Goal: Transaction & Acquisition: Purchase product/service

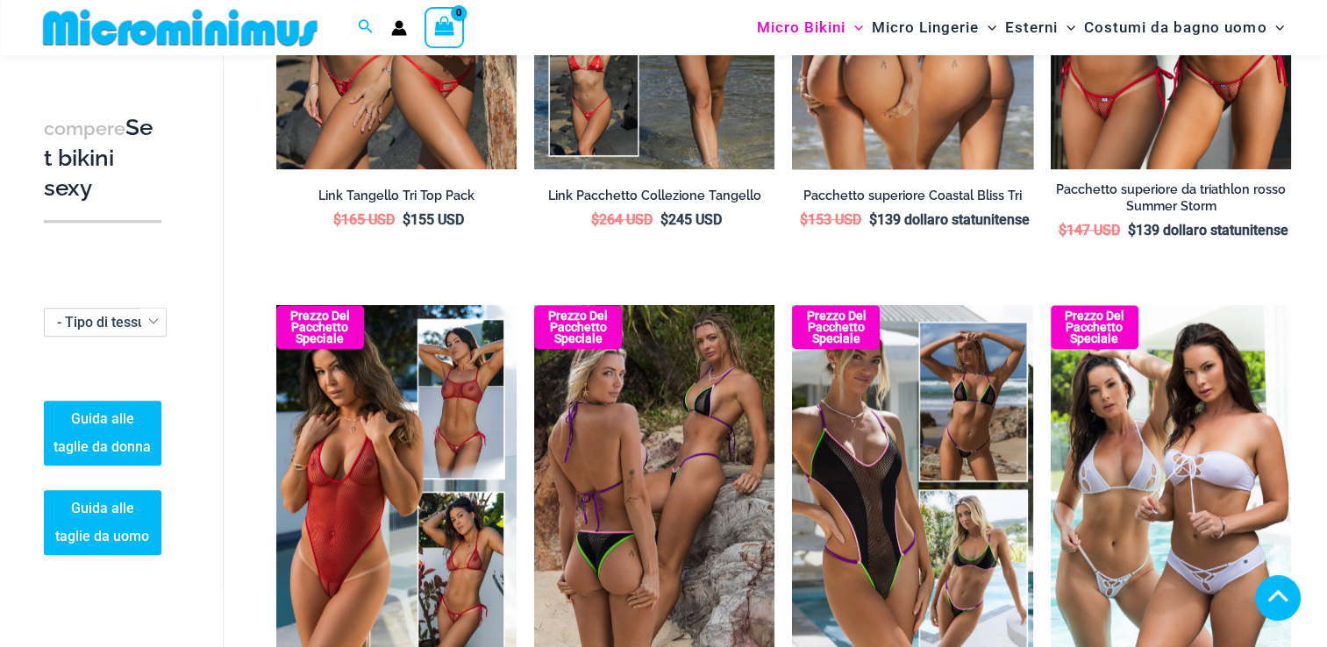
scroll to position [1389, 0]
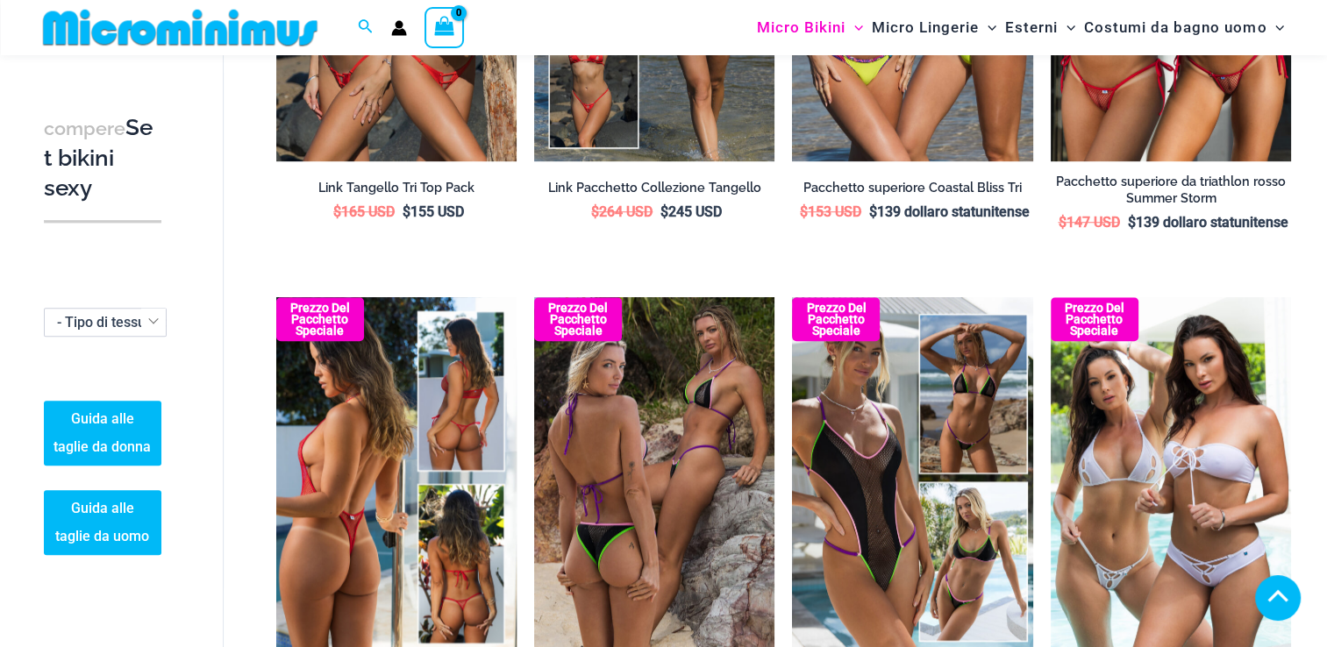
click at [318, 537] on img at bounding box center [396, 477] width 240 height 361
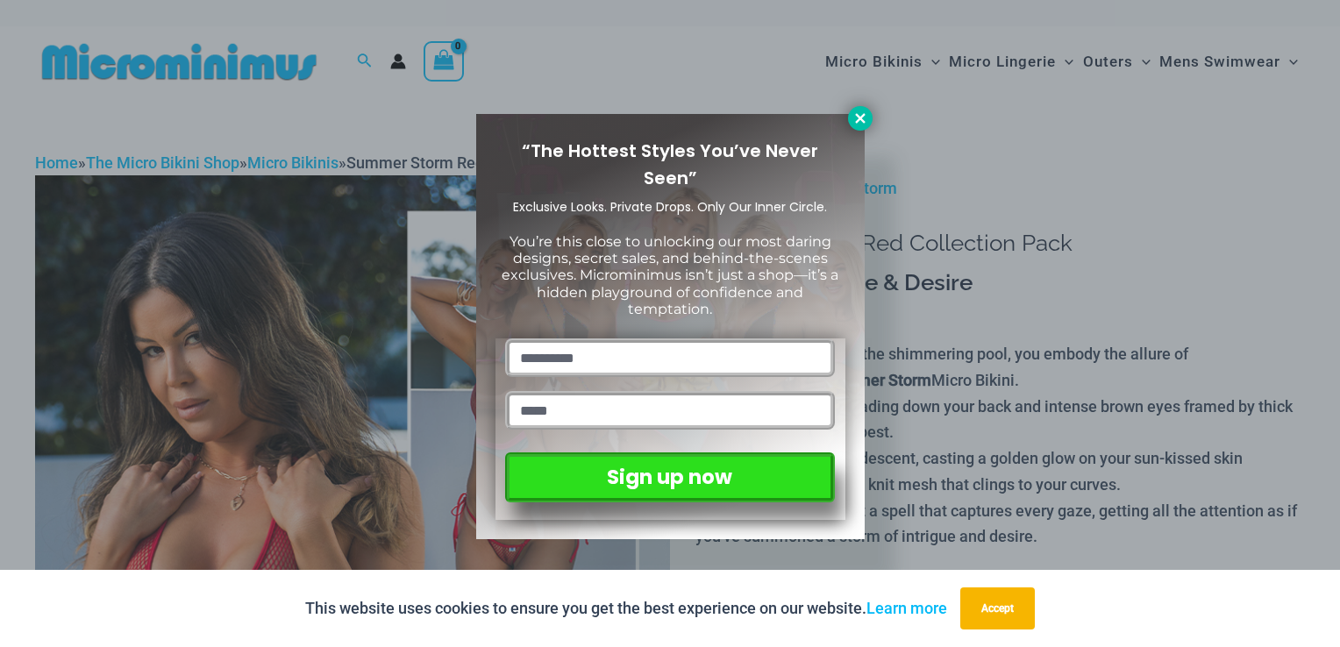
click at [855, 120] on icon at bounding box center [861, 119] width 16 height 16
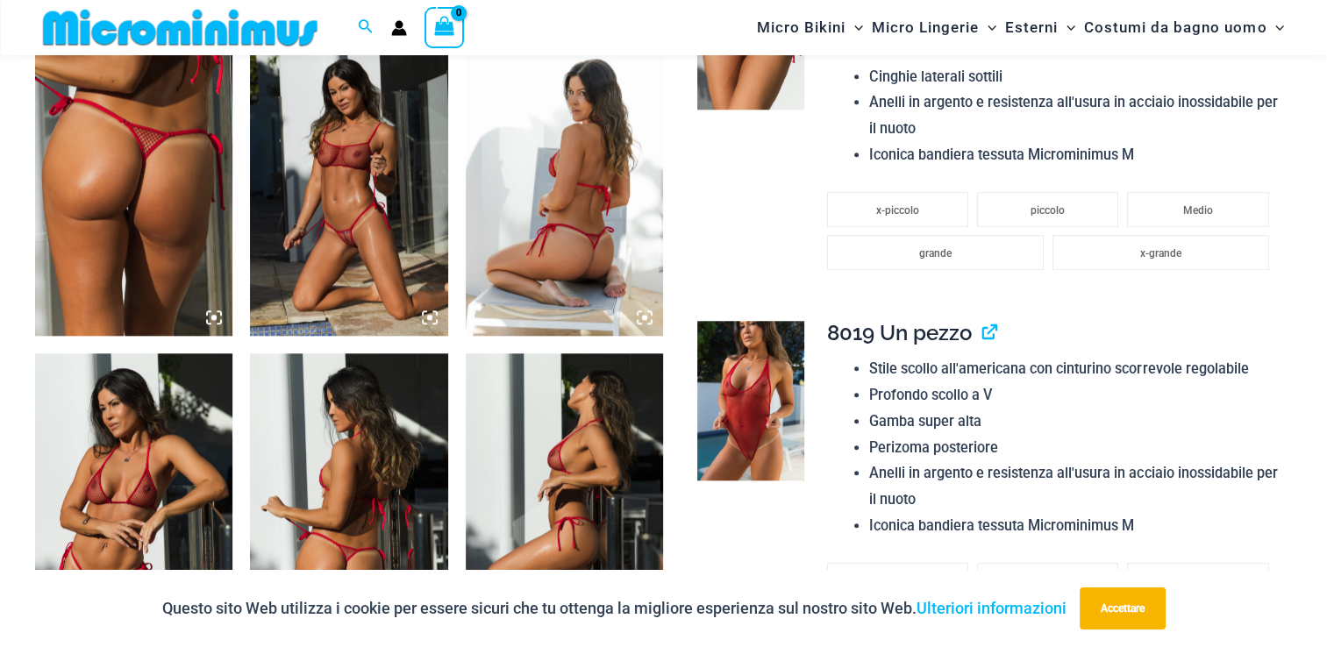
scroll to position [1387, 0]
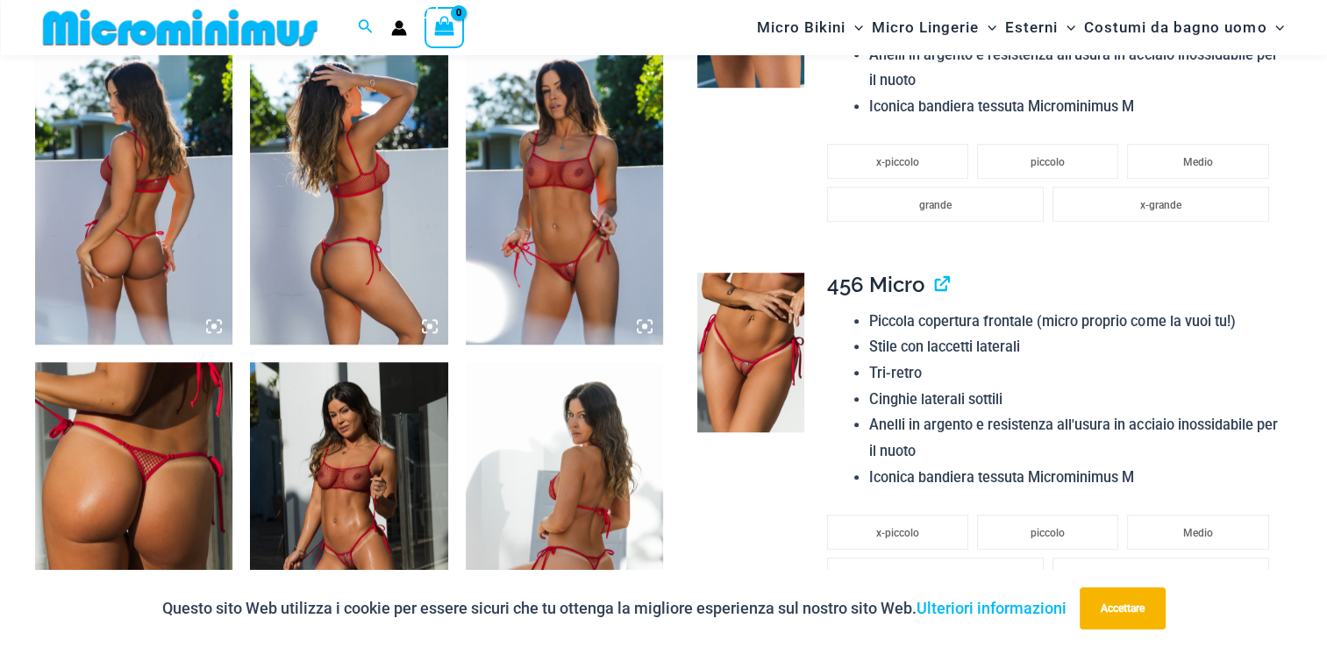
click at [97, 208] on img at bounding box center [133, 195] width 197 height 296
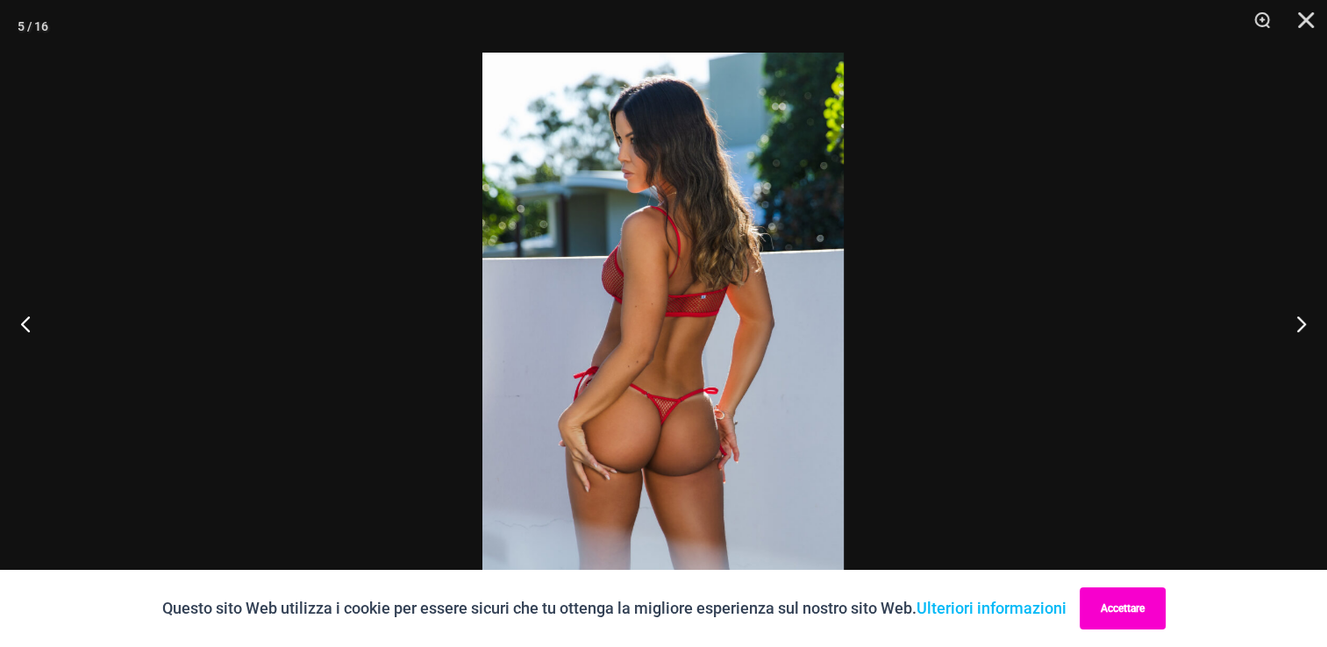
click at [1156, 595] on button "Accettare" at bounding box center [1123, 609] width 86 height 42
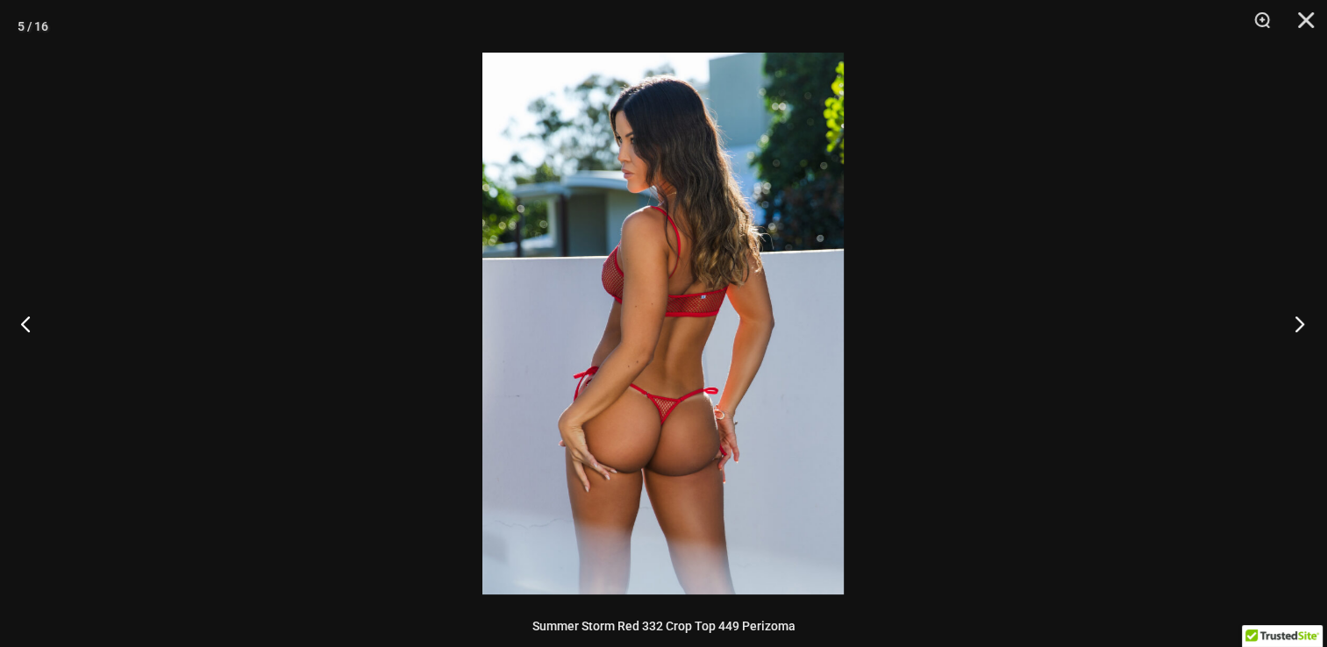
click at [1296, 329] on button "Prossimo" at bounding box center [1294, 324] width 66 height 88
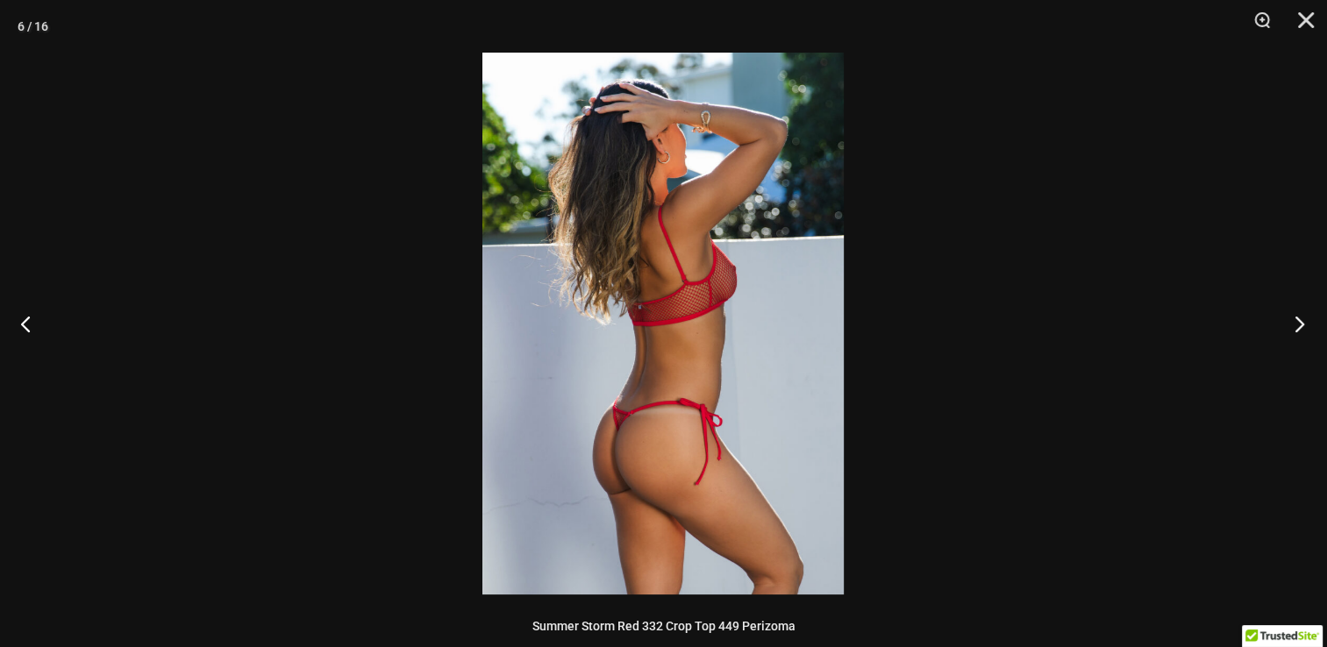
click at [1296, 328] on button "Prossimo" at bounding box center [1294, 324] width 66 height 88
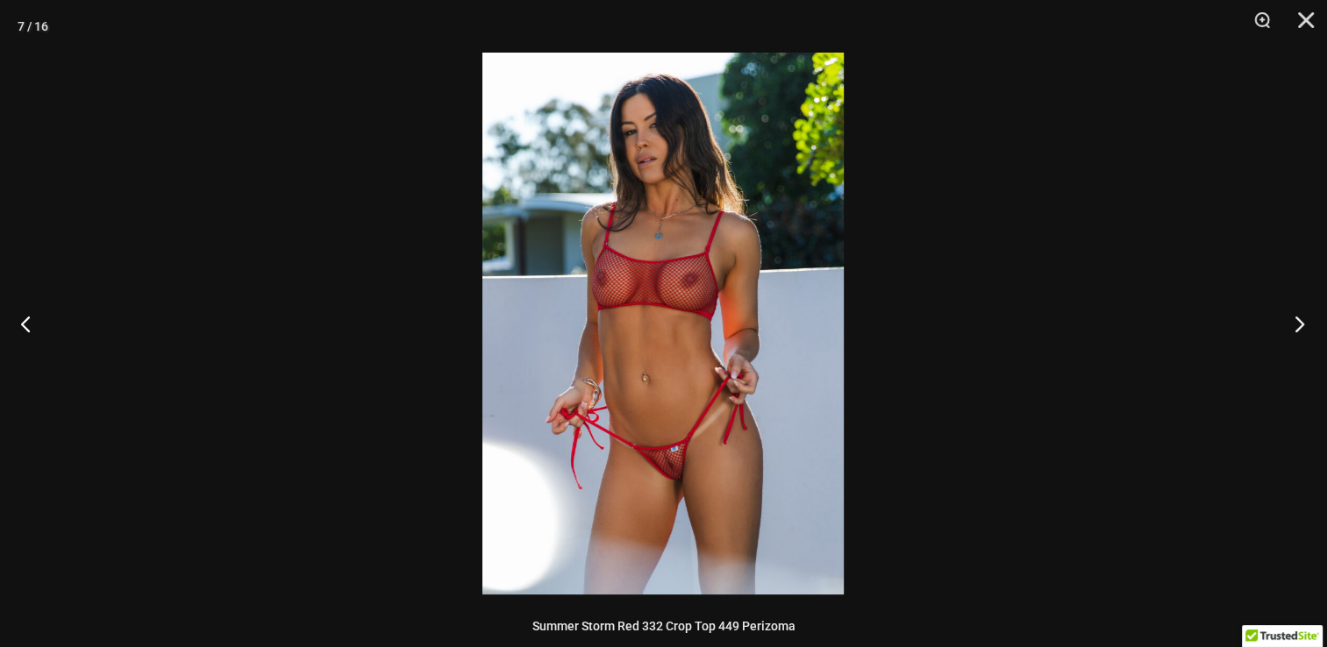
click at [1296, 328] on button "Prossimo" at bounding box center [1294, 324] width 66 height 88
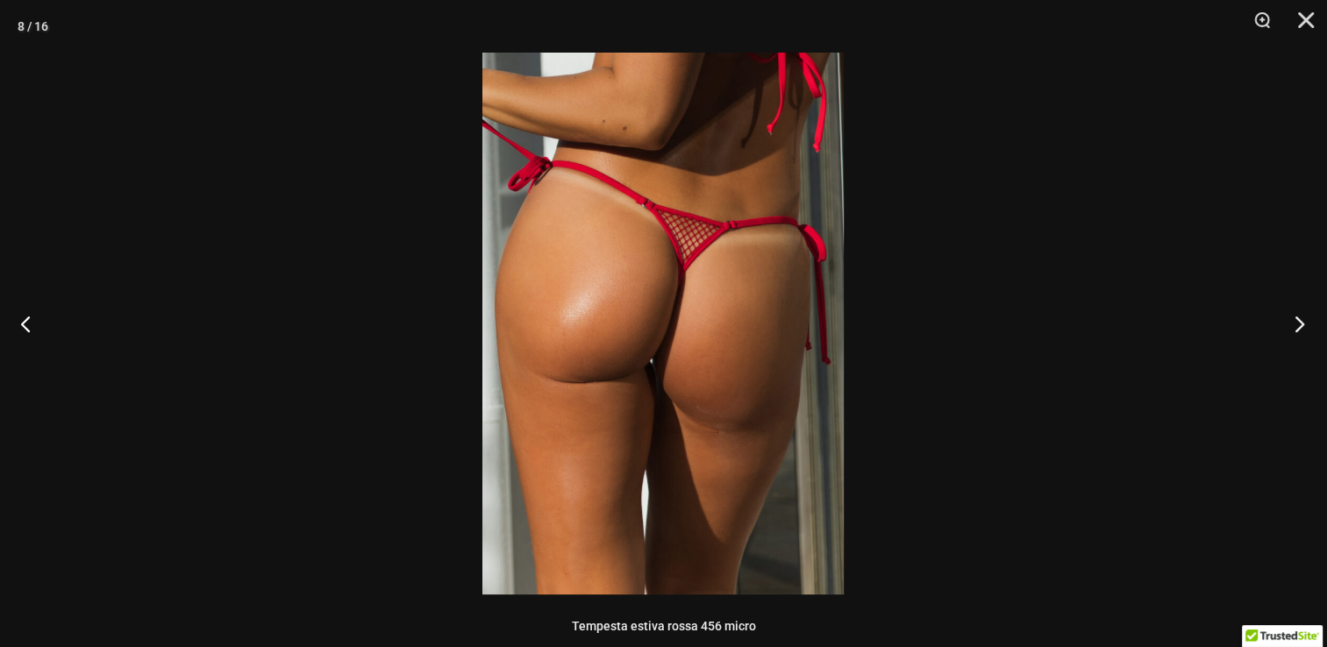
click at [1296, 328] on button "Prossimo" at bounding box center [1294, 324] width 66 height 88
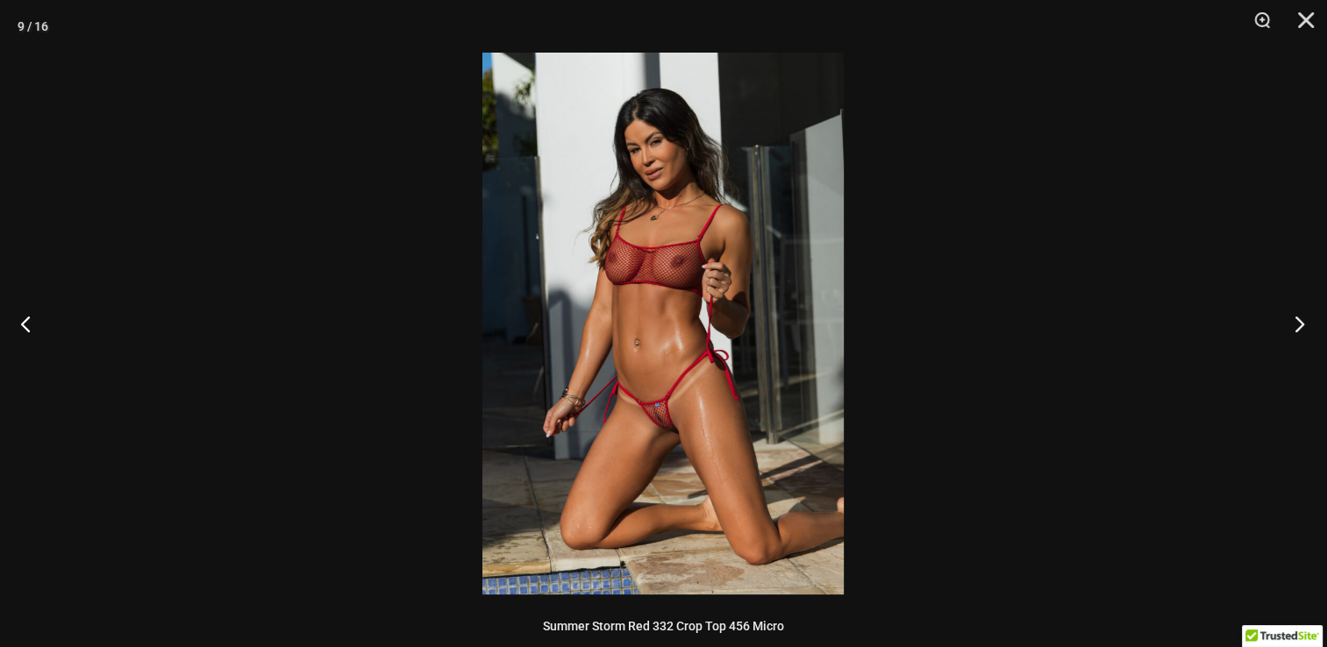
click at [1296, 328] on button "Prossimo" at bounding box center [1294, 324] width 66 height 88
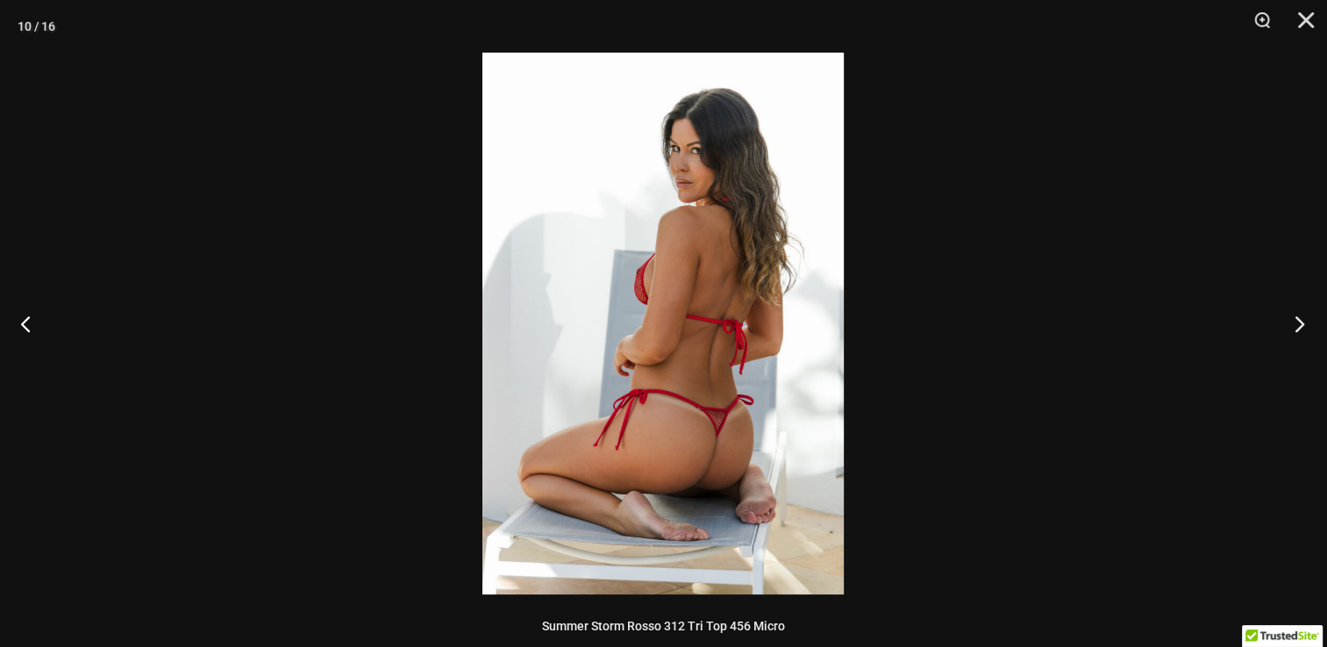
click at [1296, 328] on button "Prossimo" at bounding box center [1294, 324] width 66 height 88
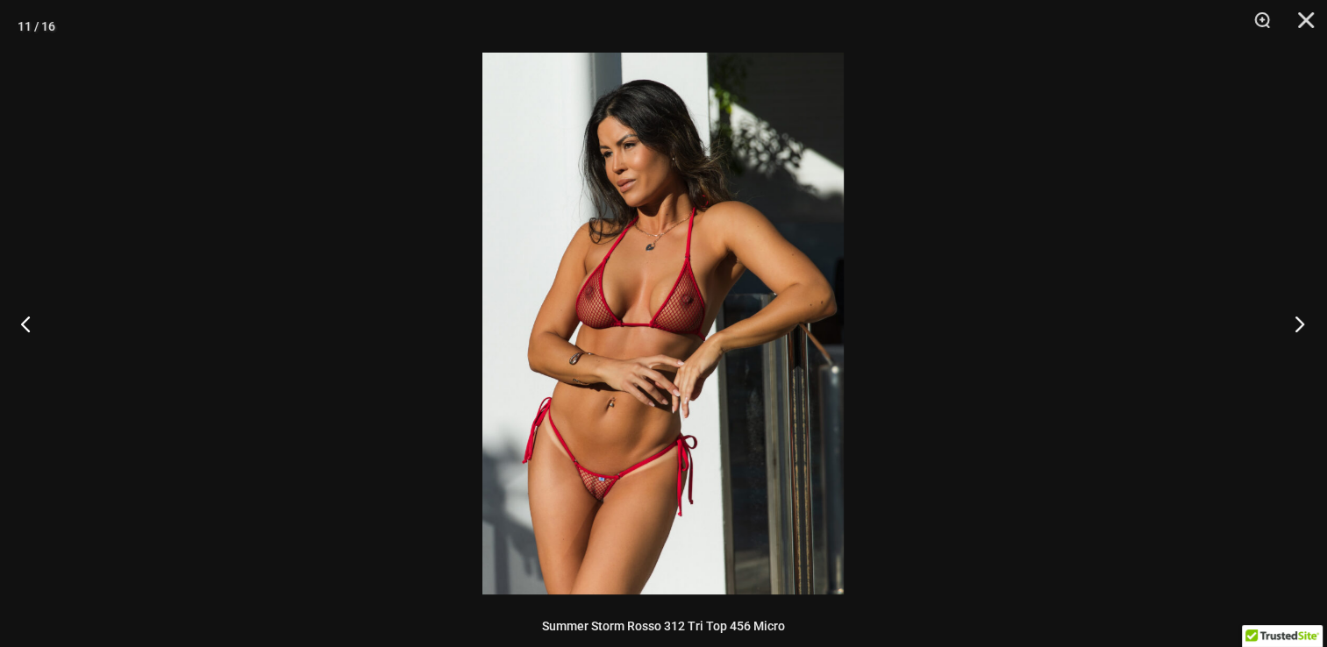
click at [1296, 328] on button "Prossimo" at bounding box center [1294, 324] width 66 height 88
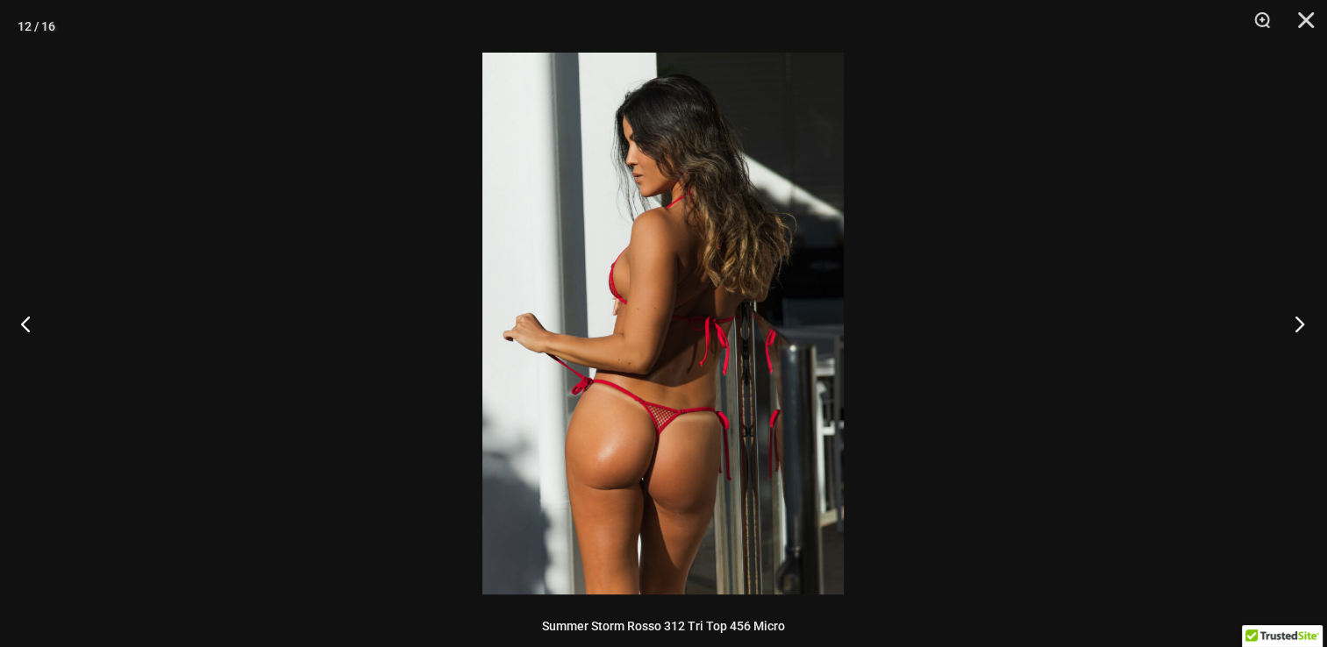
click at [1296, 328] on button "Prossimo" at bounding box center [1294, 324] width 66 height 88
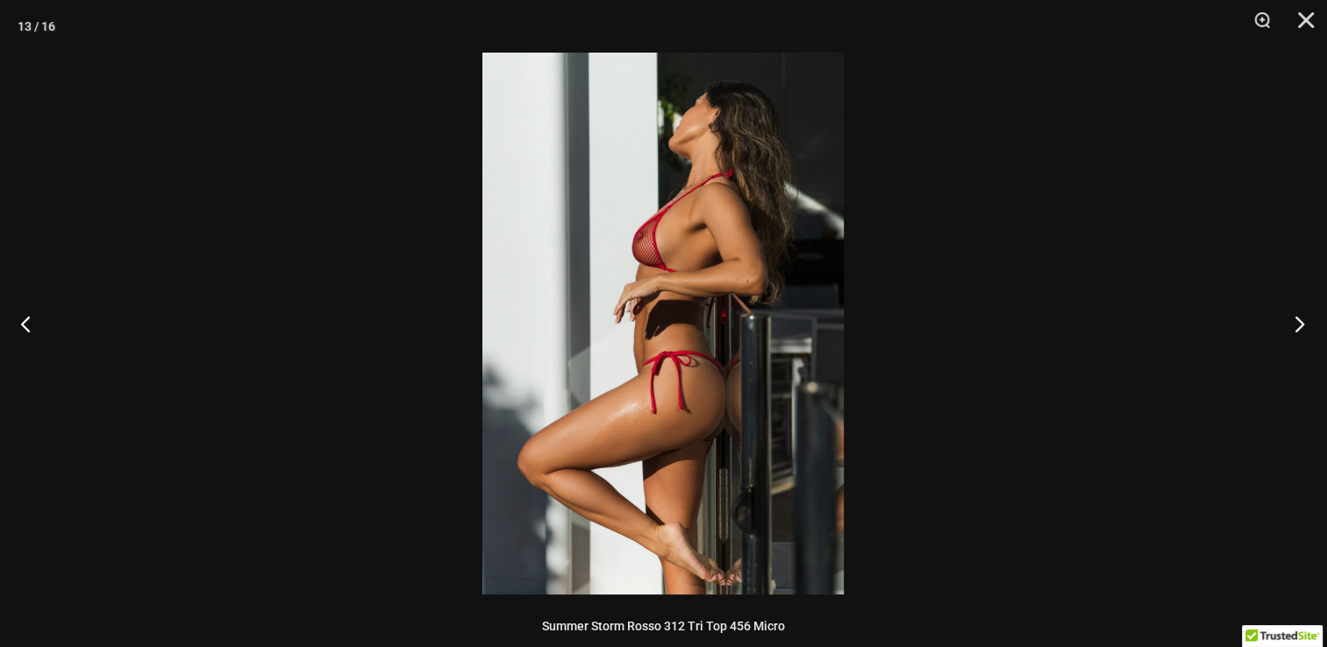
click at [1296, 328] on button "Prossimo" at bounding box center [1294, 324] width 66 height 88
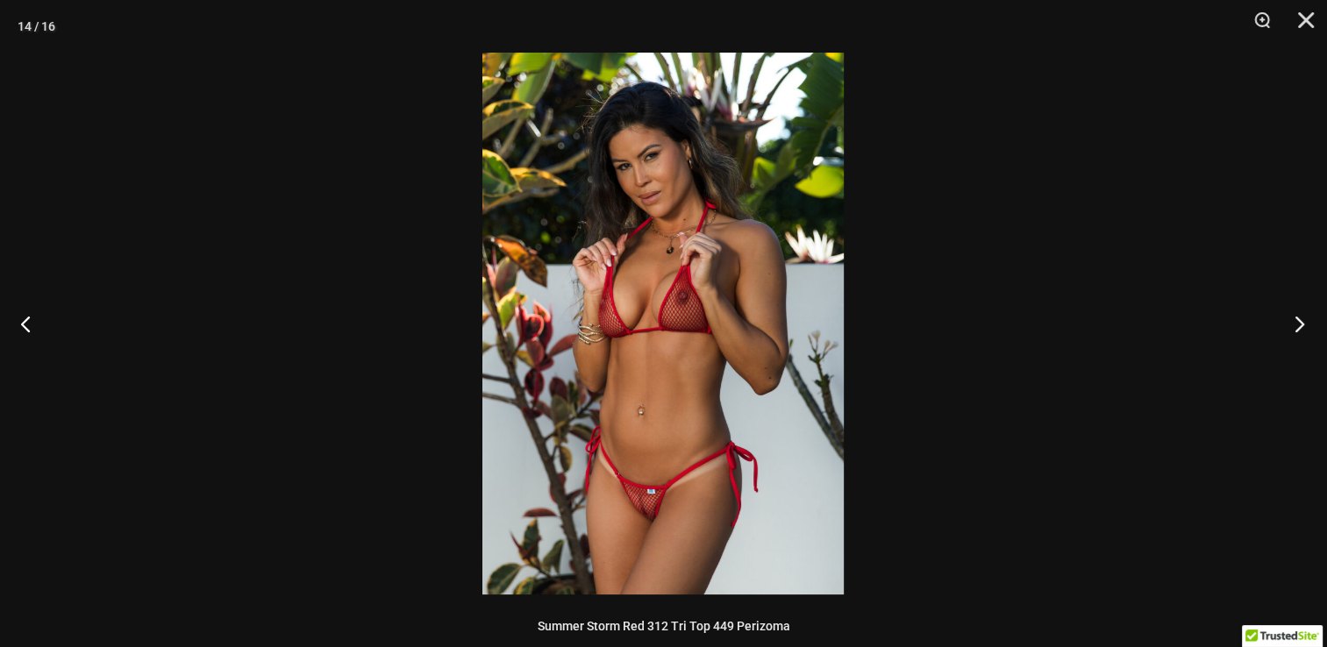
click at [1296, 328] on button "Prossimo" at bounding box center [1294, 324] width 66 height 88
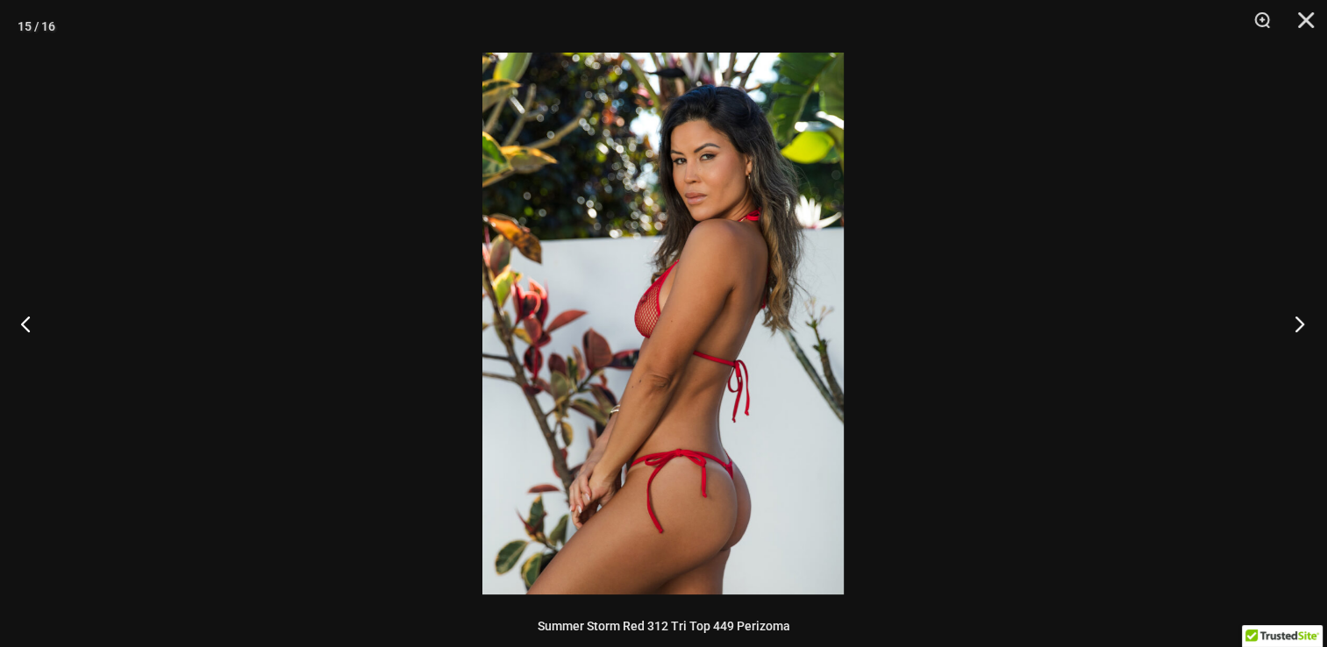
click at [1296, 328] on button "Prossimo" at bounding box center [1294, 324] width 66 height 88
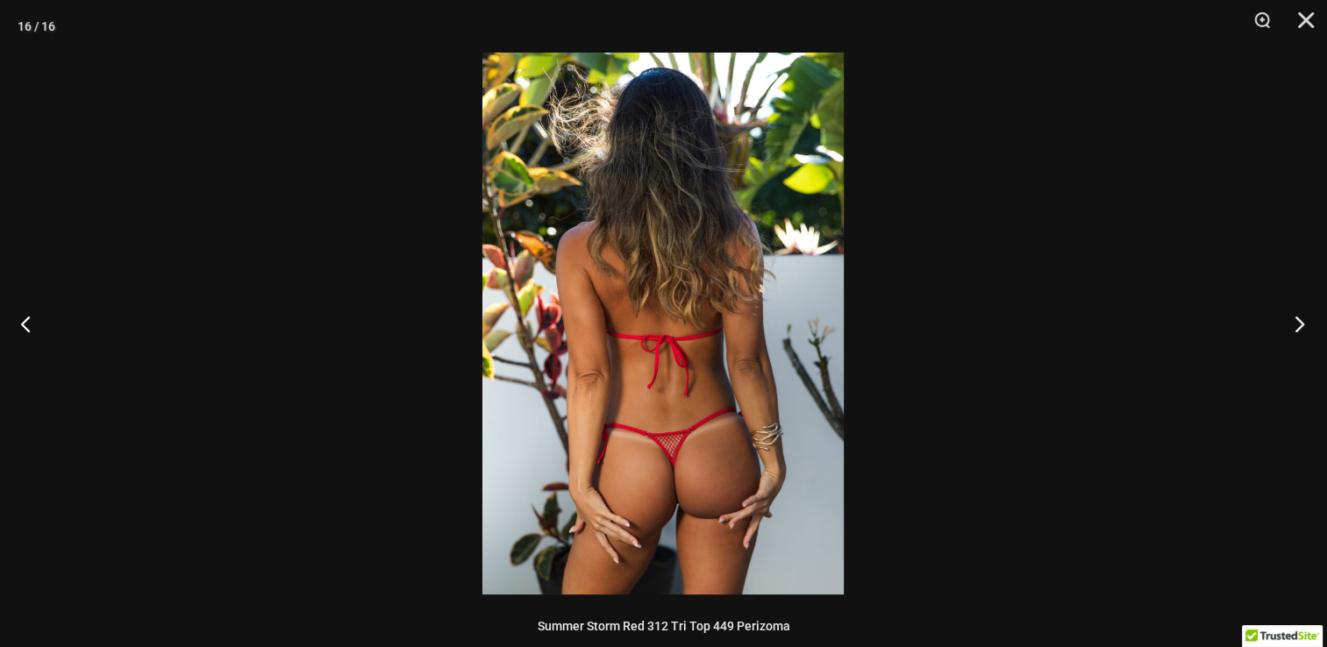
click at [1296, 328] on button "Prossimo" at bounding box center [1294, 324] width 66 height 88
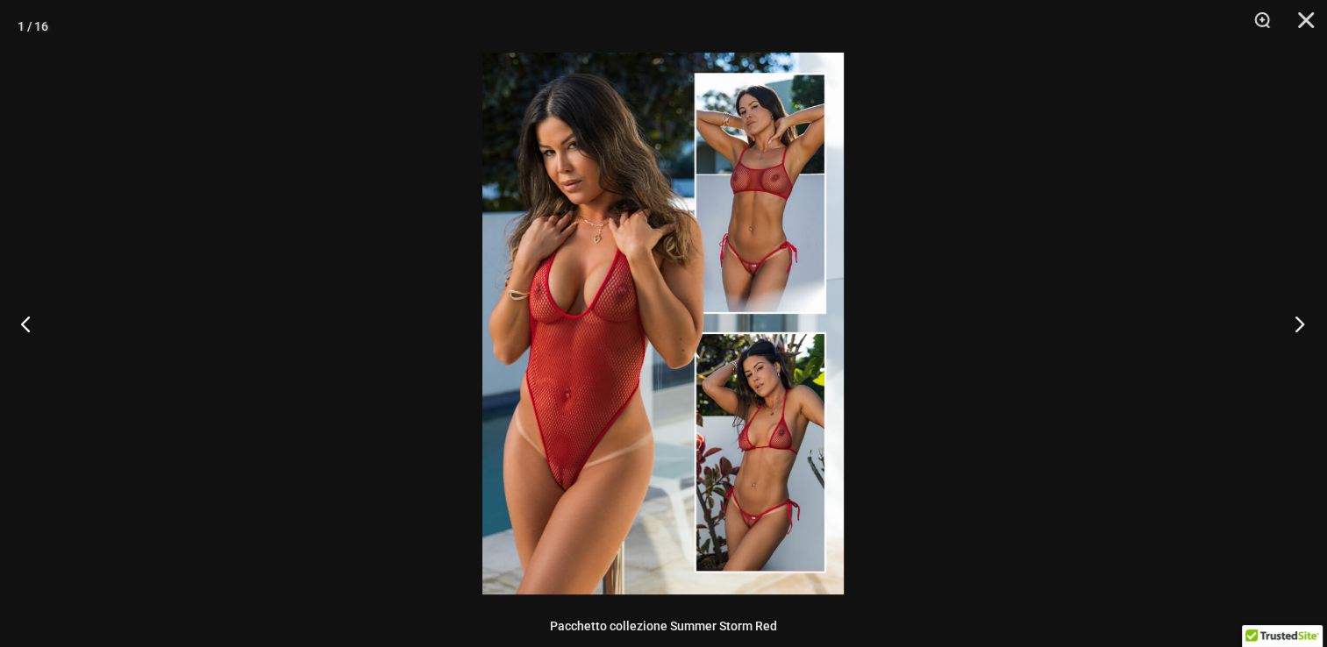
click at [1296, 328] on button "Prossimo" at bounding box center [1294, 324] width 66 height 88
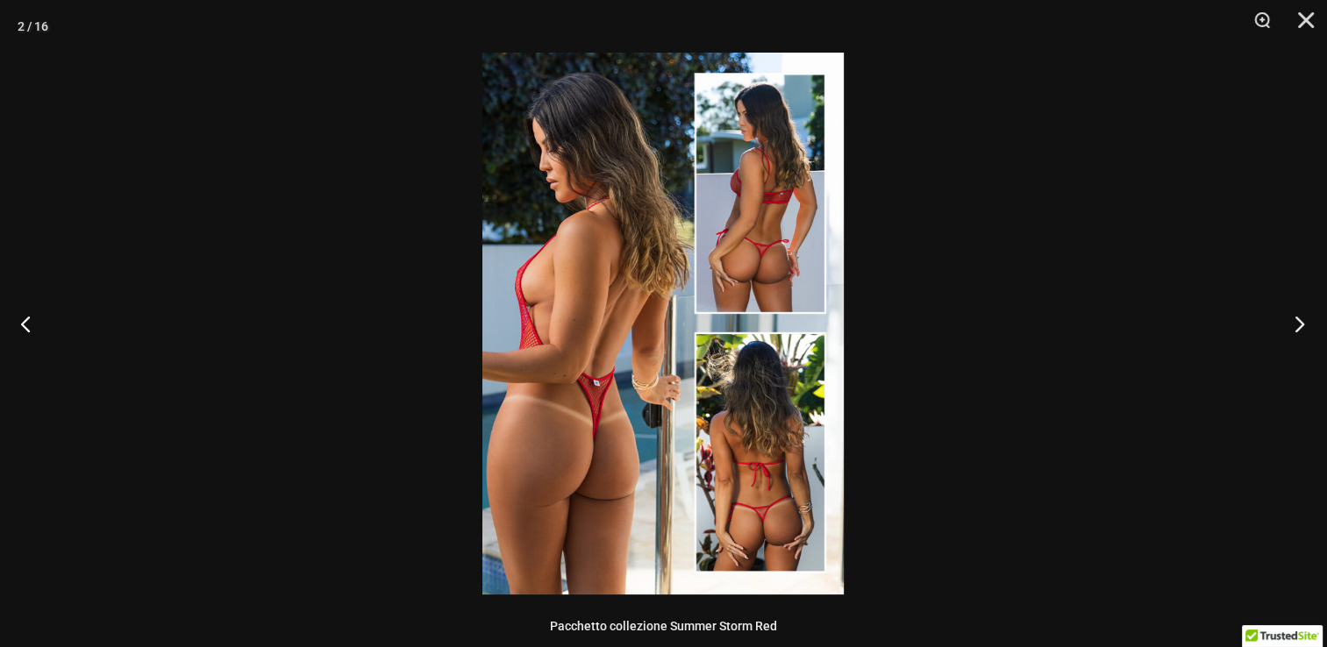
click at [1296, 328] on button "Prossimo" at bounding box center [1294, 324] width 66 height 88
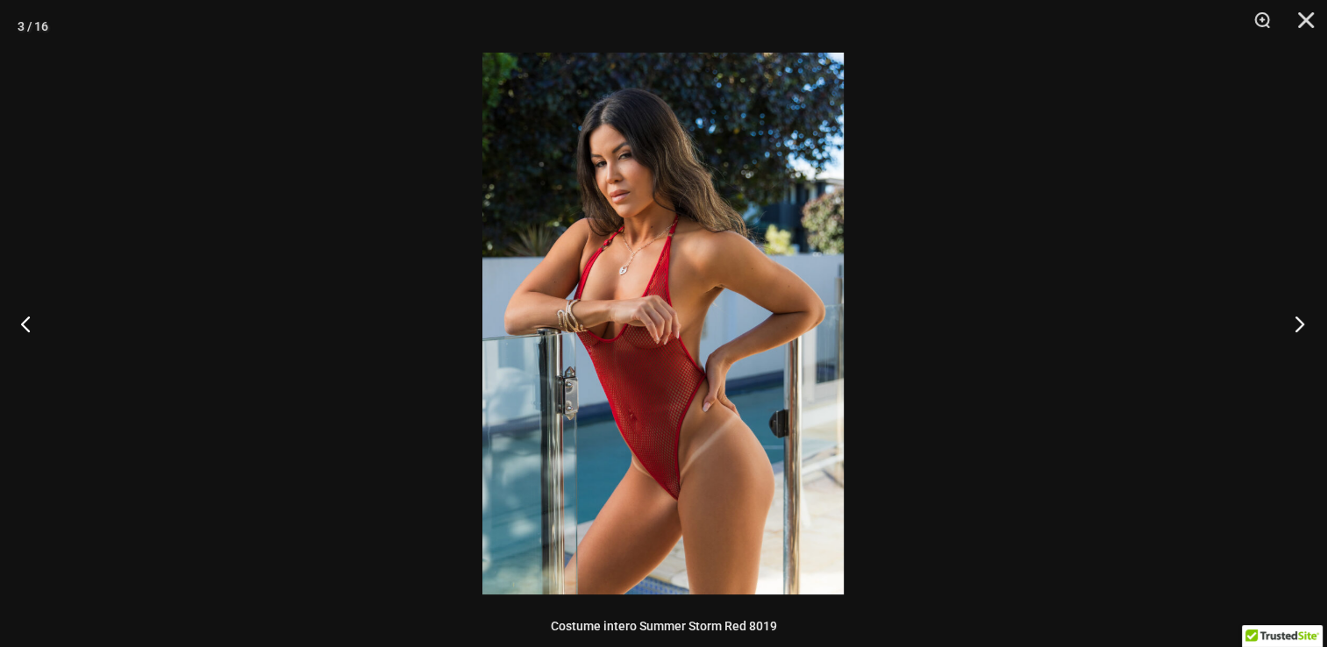
click at [1296, 328] on button "Prossimo" at bounding box center [1294, 324] width 66 height 88
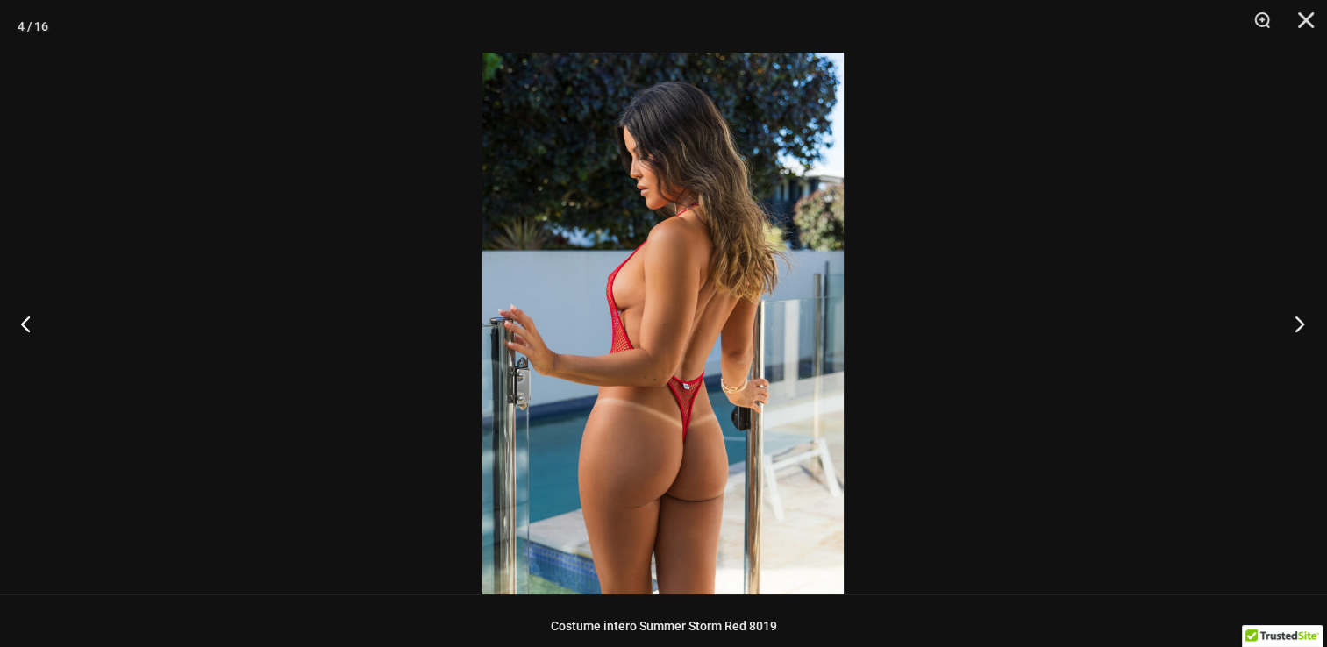
click at [1296, 328] on button "Prossimo" at bounding box center [1294, 324] width 66 height 88
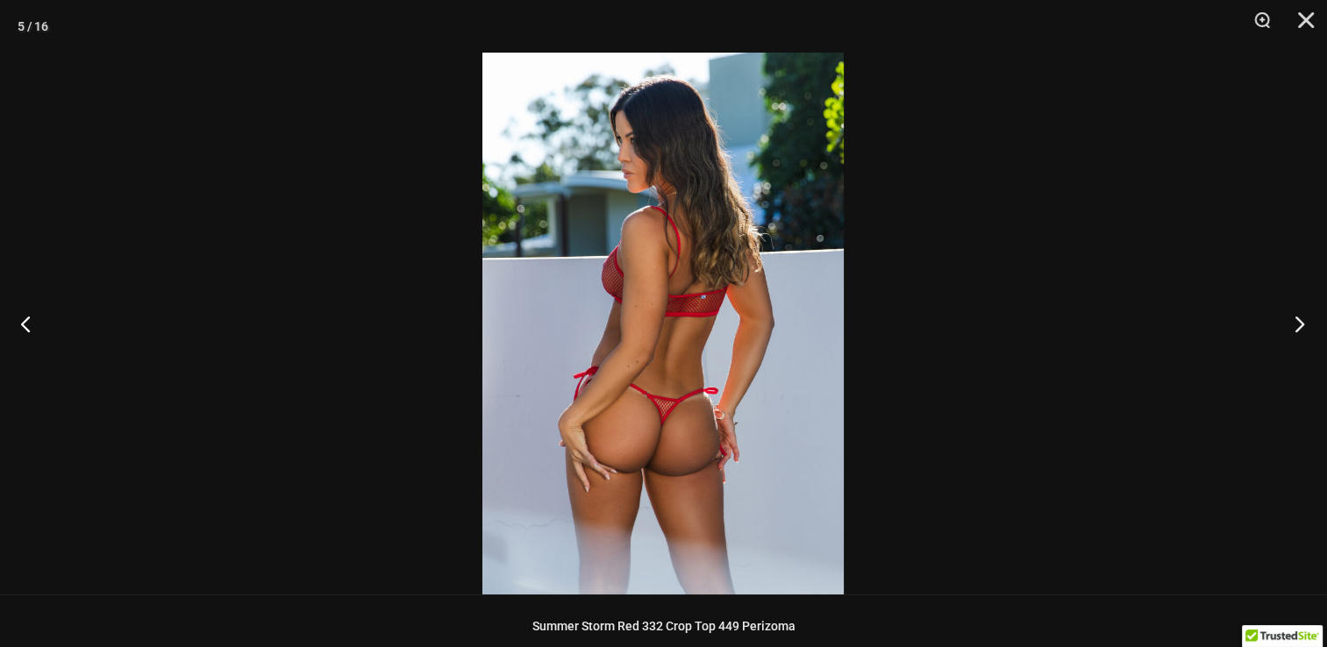
click at [1295, 328] on button "Prossimo" at bounding box center [1294, 324] width 66 height 88
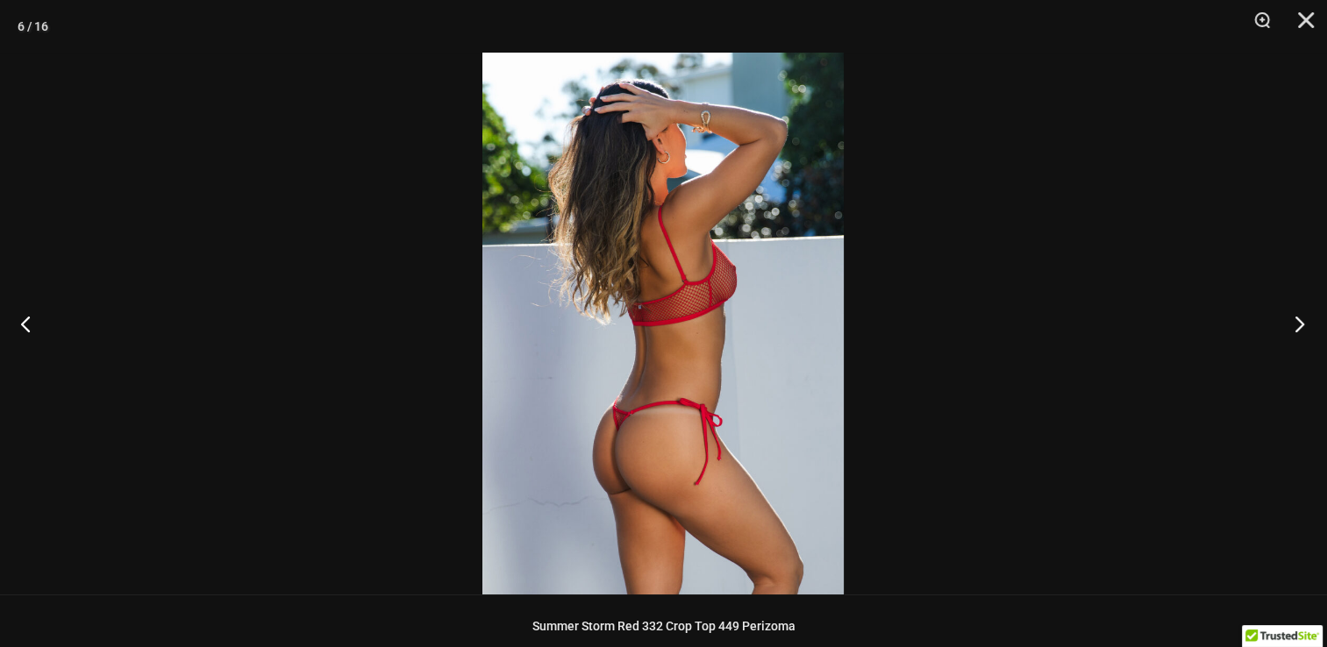
click at [1295, 328] on button "Prossimo" at bounding box center [1294, 324] width 66 height 88
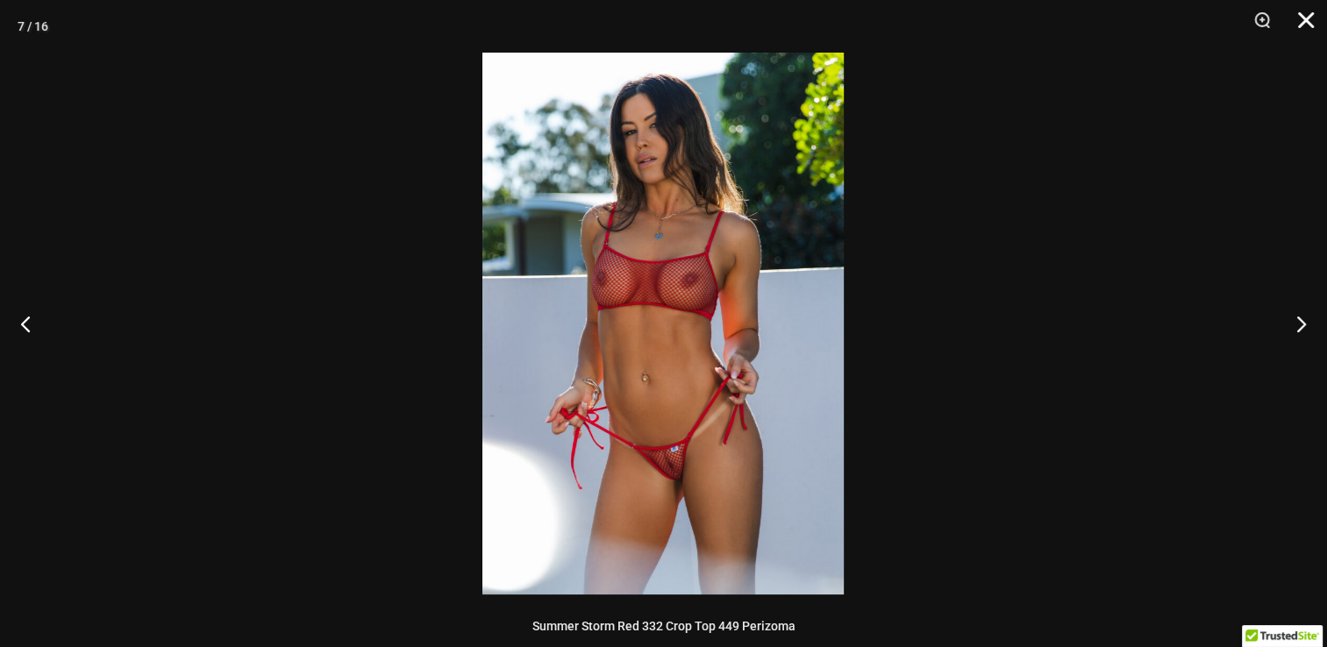
click at [1302, 25] on button "Chiudere" at bounding box center [1300, 26] width 44 height 53
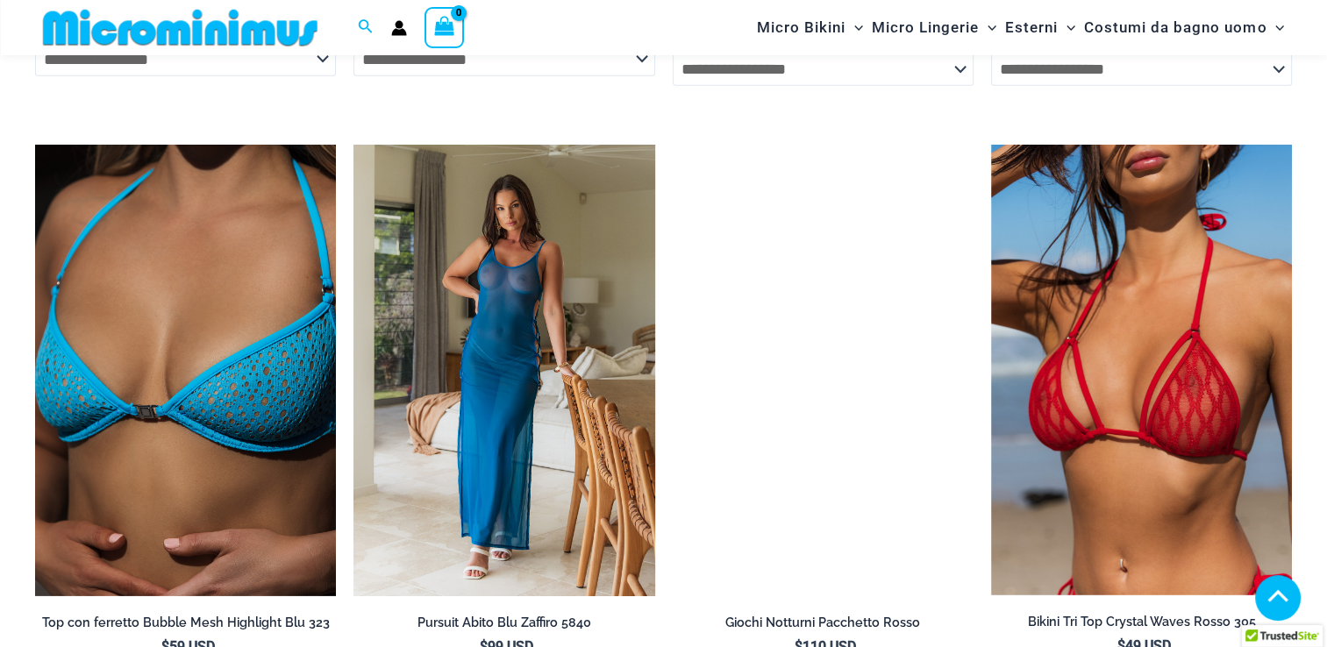
scroll to position [4545, 0]
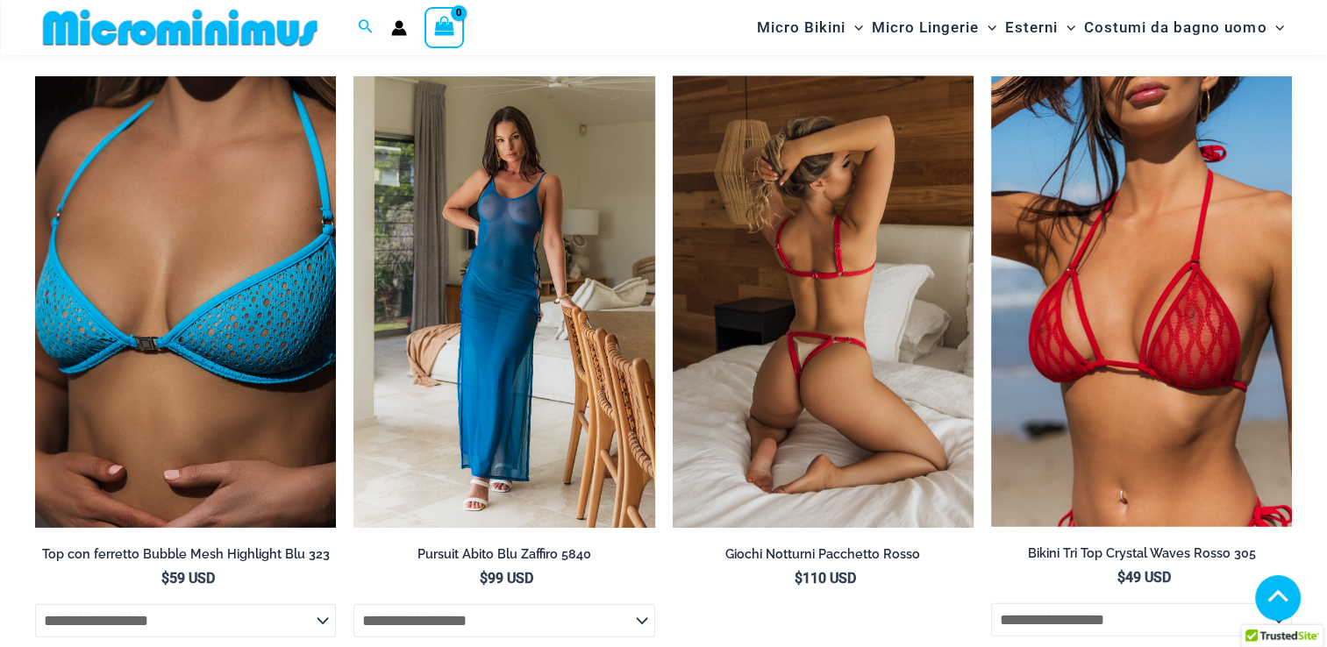
click at [890, 325] on img at bounding box center [823, 302] width 301 height 452
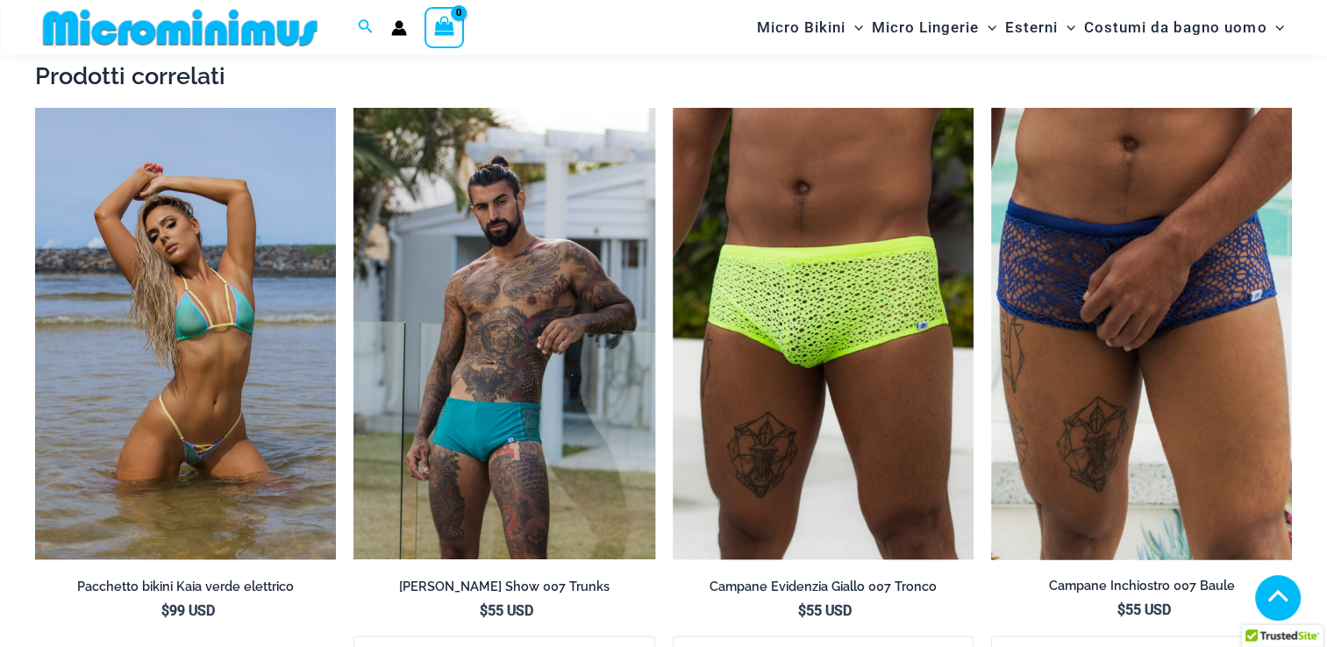
scroll to position [2089, 0]
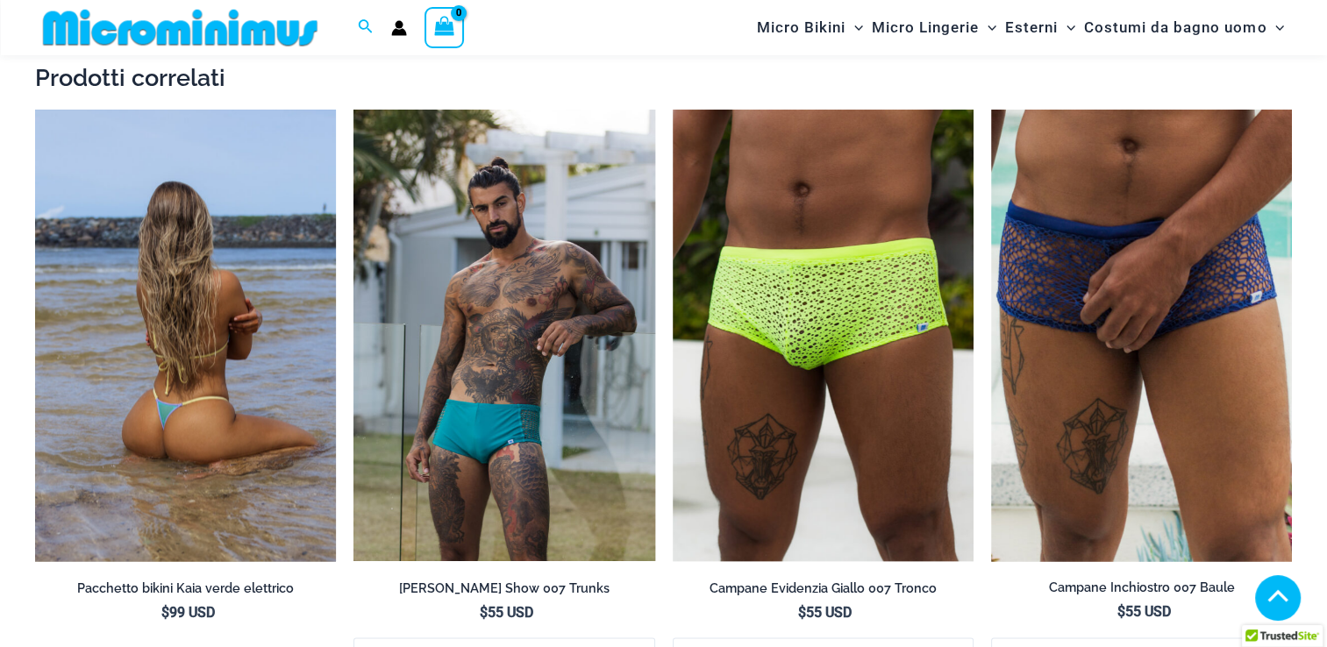
click at [156, 325] on img at bounding box center [185, 336] width 301 height 452
